Goal: Information Seeking & Learning: Learn about a topic

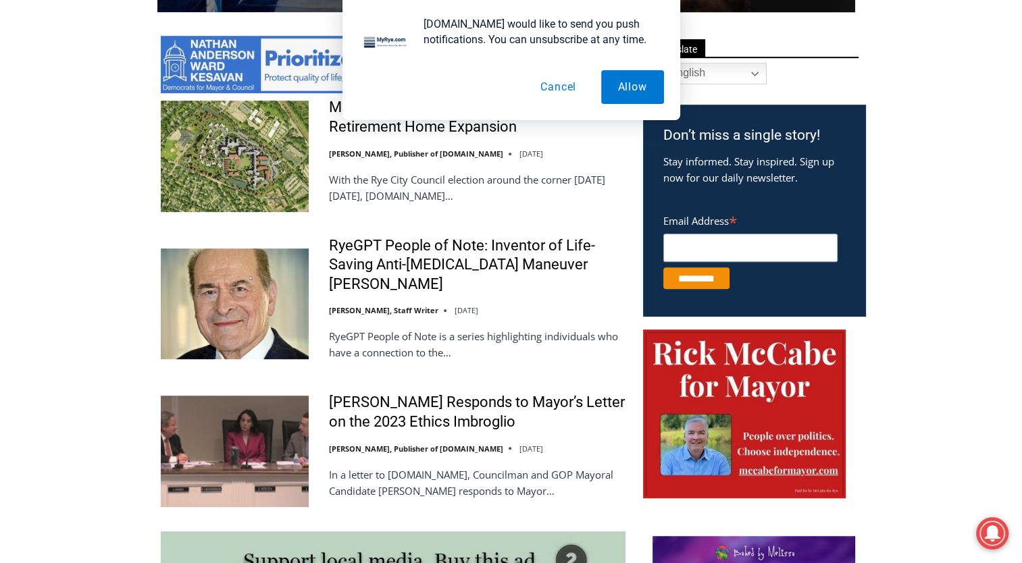
scroll to position [715, 0]
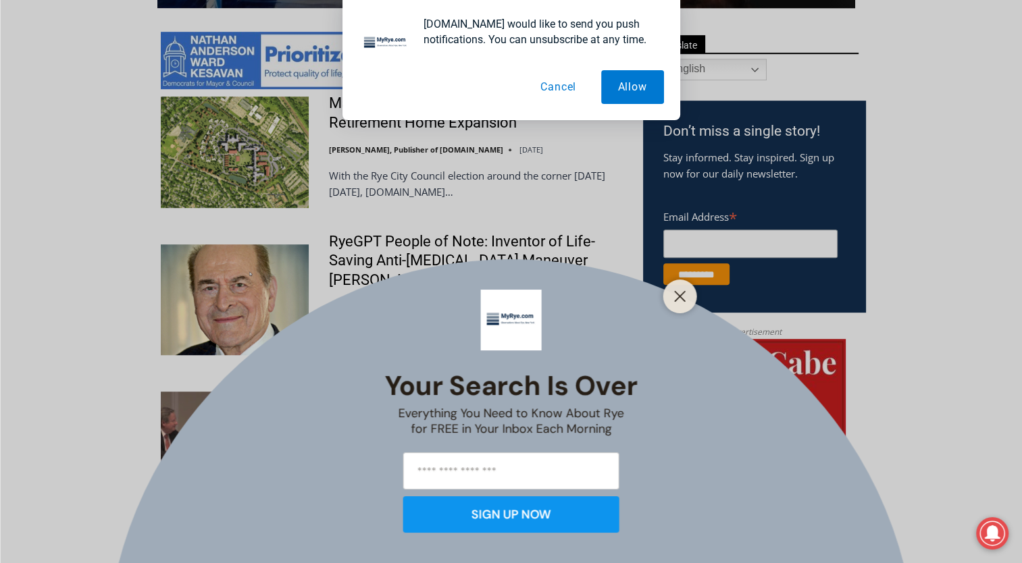
click at [562, 88] on button "Cancel" at bounding box center [559, 87] width 70 height 34
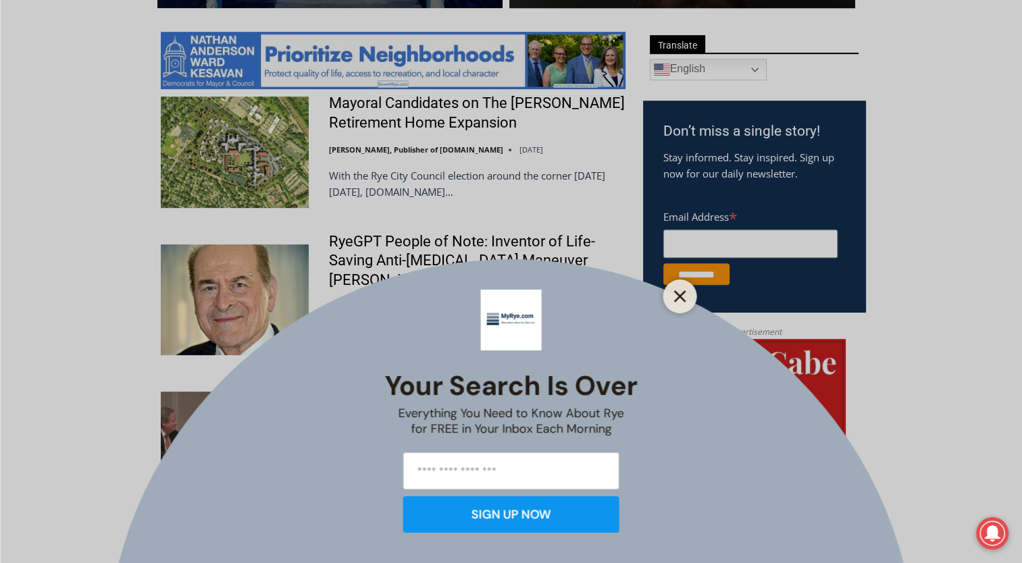
click at [678, 290] on button "Close" at bounding box center [680, 296] width 19 height 19
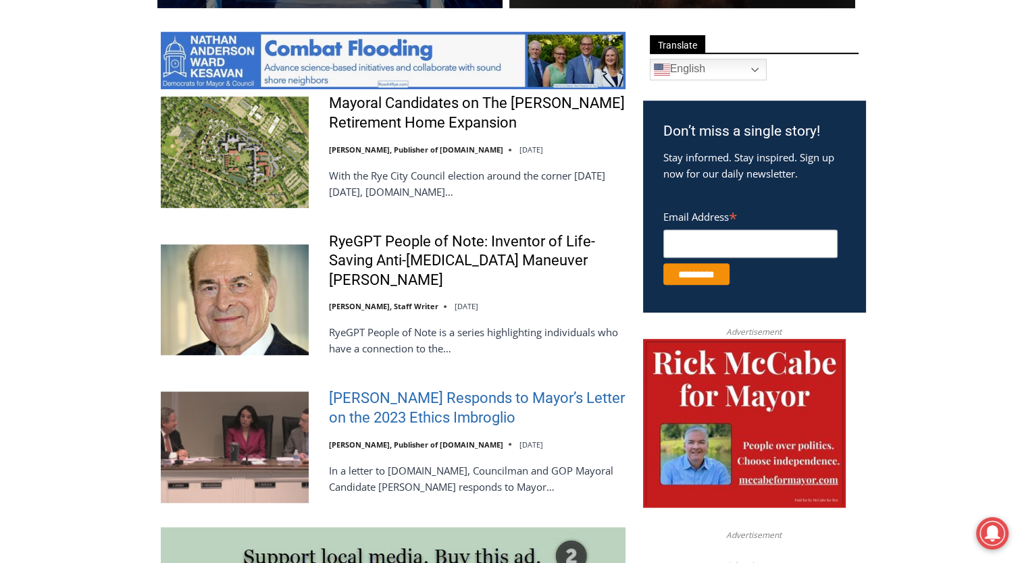
click at [426, 397] on link "Henderson Responds to Mayor’s Letter on the 2023 Ethics Imbroglio" at bounding box center [477, 408] width 297 height 39
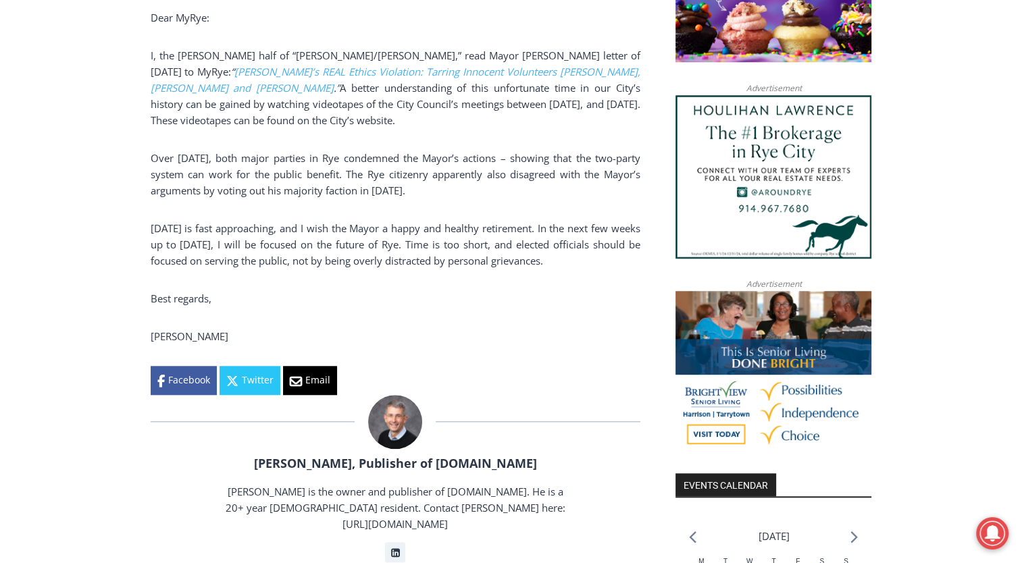
scroll to position [1084, 0]
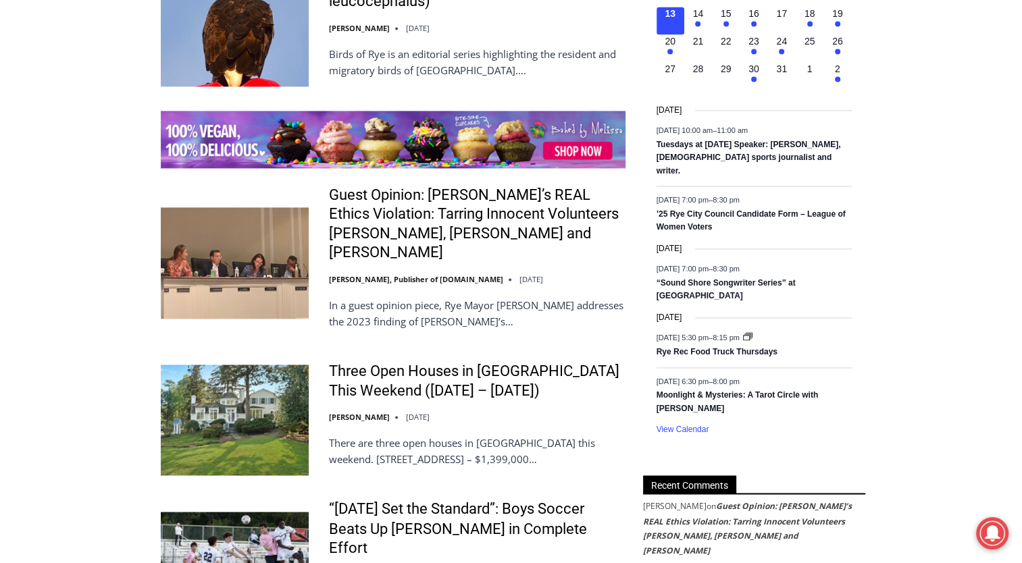
scroll to position [2039, 0]
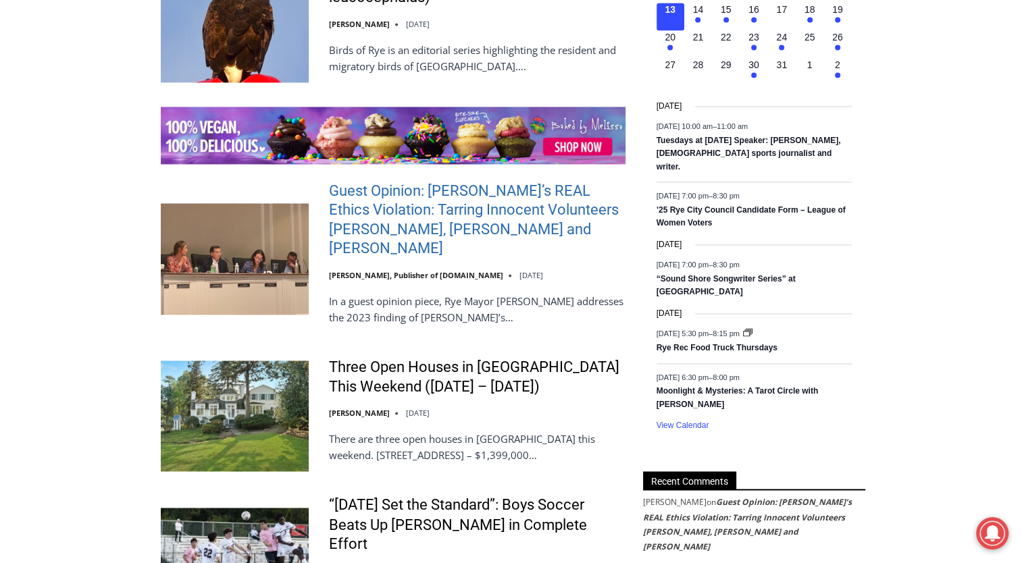
click at [430, 225] on link "Guest Opinion: [PERSON_NAME]’s REAL Ethics Violation: Tarring Innocent Voluntee…" at bounding box center [477, 220] width 297 height 77
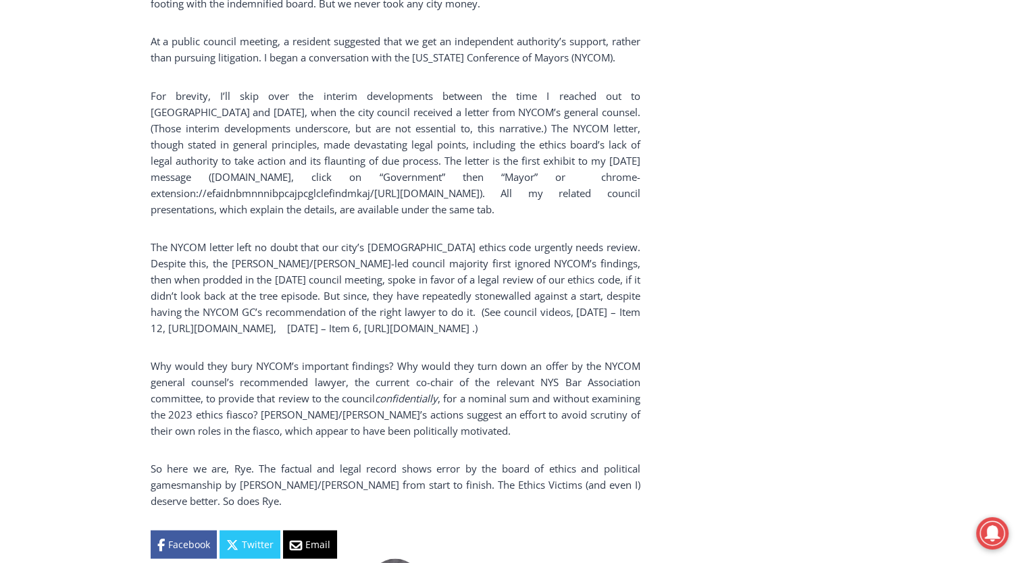
scroll to position [2540, 0]
